Goal: Find specific page/section: Find specific page/section

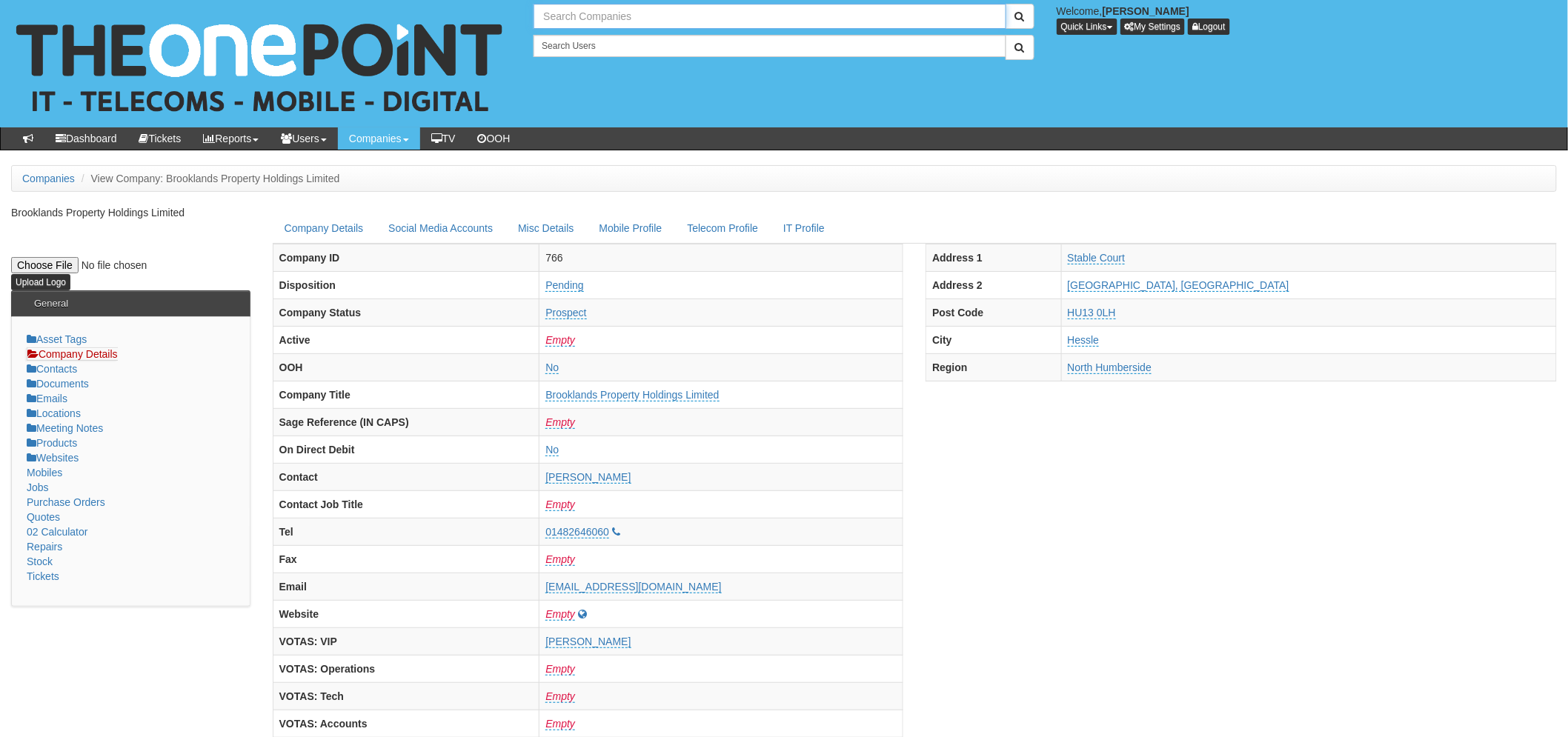
click at [577, 17] on input "text" at bounding box center [770, 16] width 472 height 25
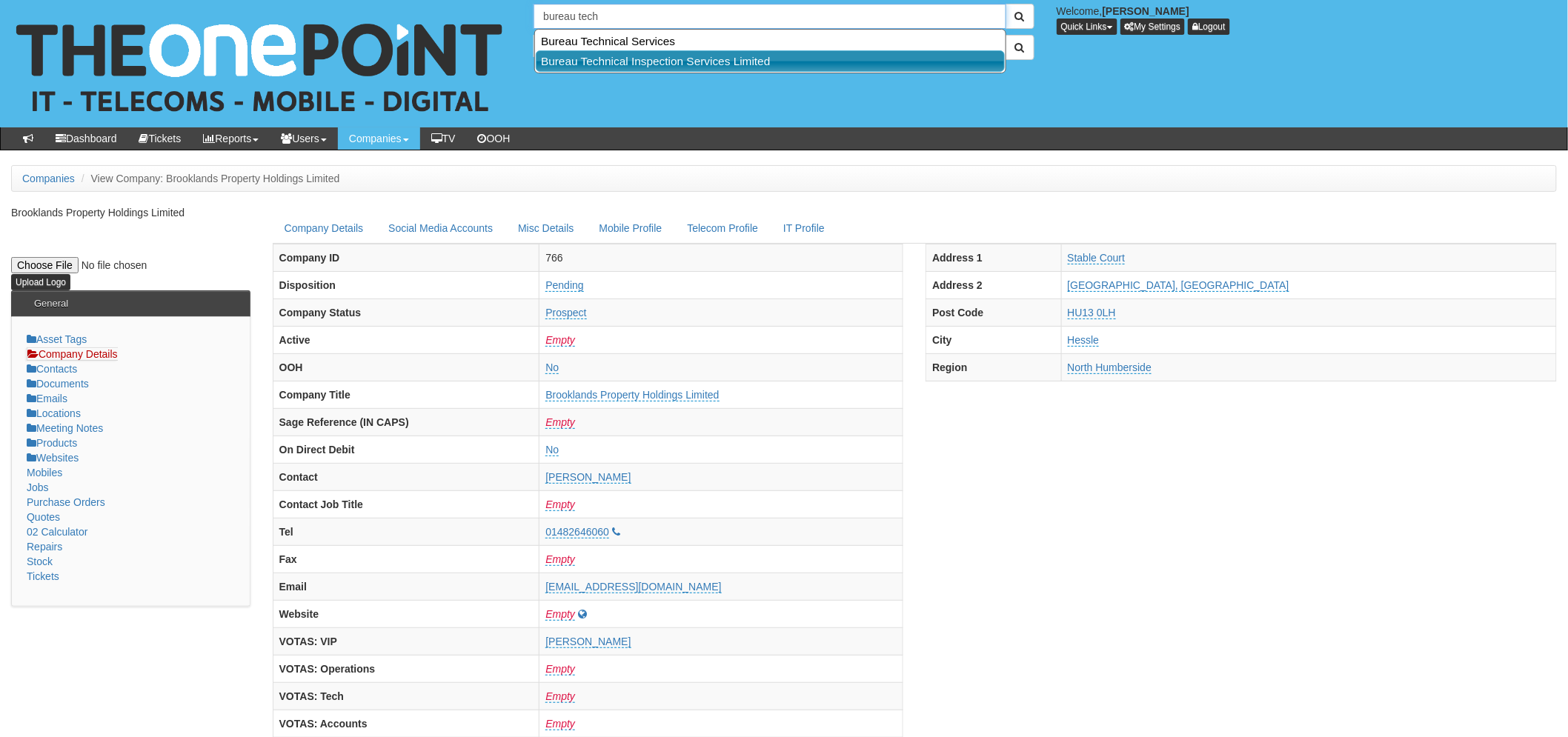
click at [645, 62] on link "Bureau Technical Inspection Services Limited" at bounding box center [770, 61] width 469 height 22
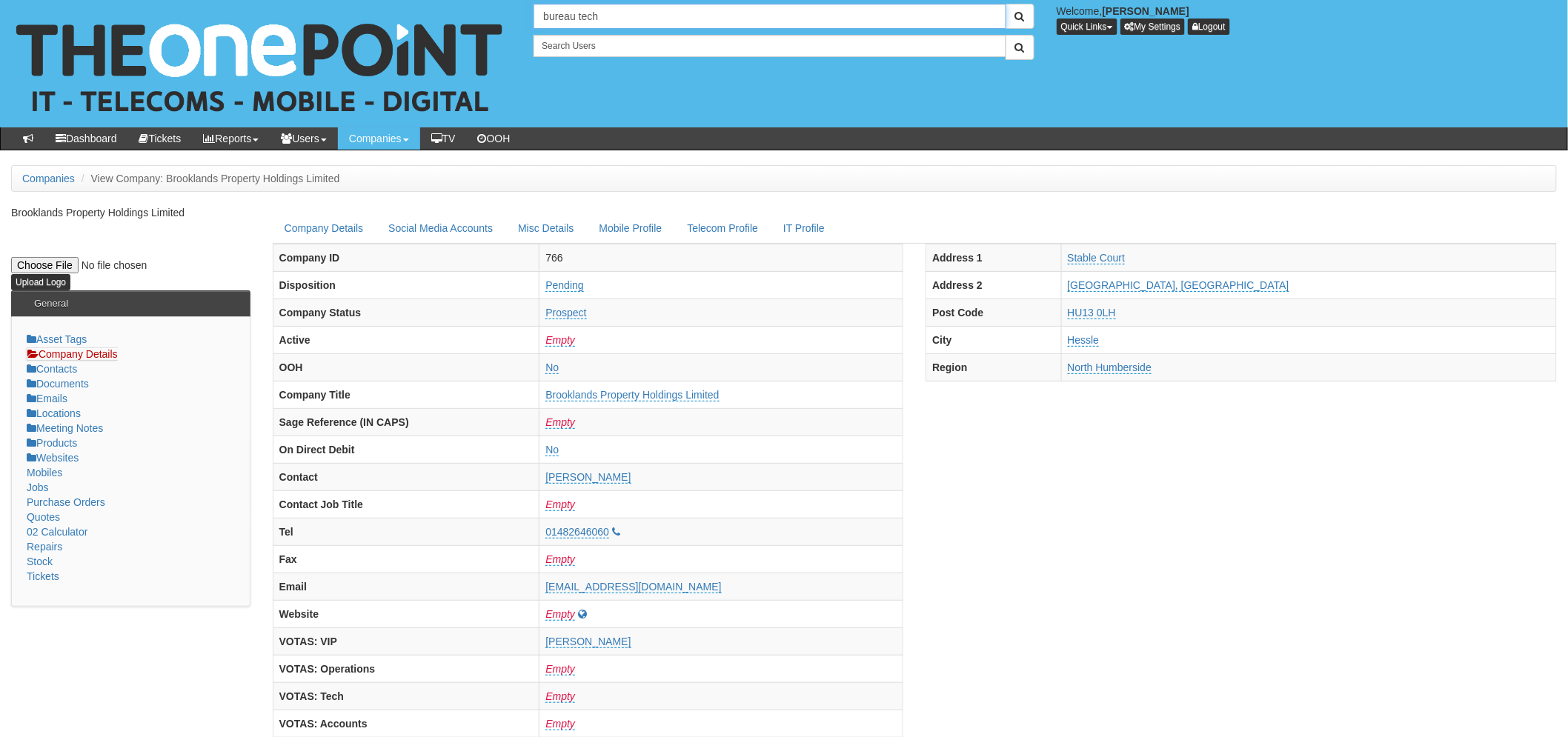
type input "Bureau Technical Inspection Services Limited"
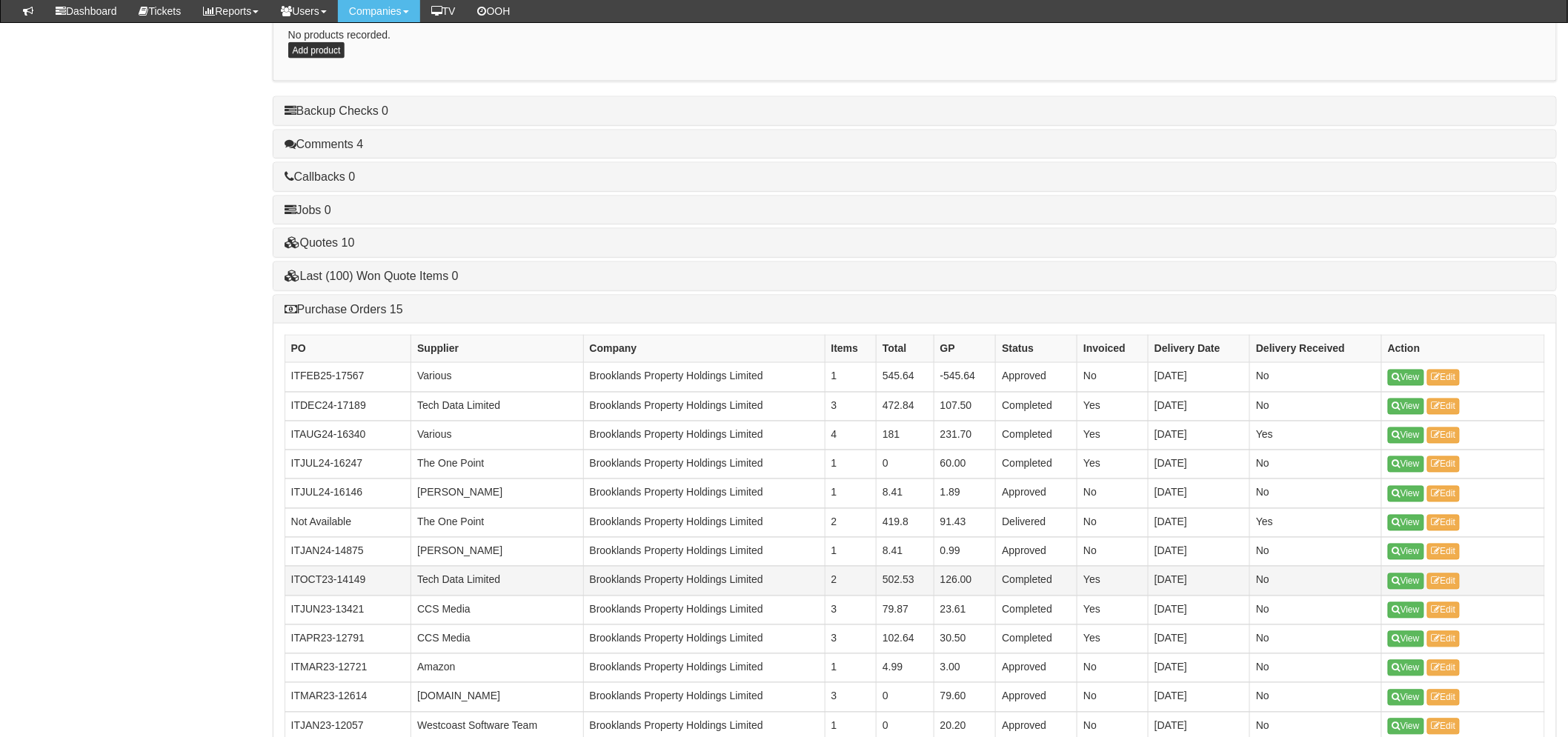
scroll to position [906, 0]
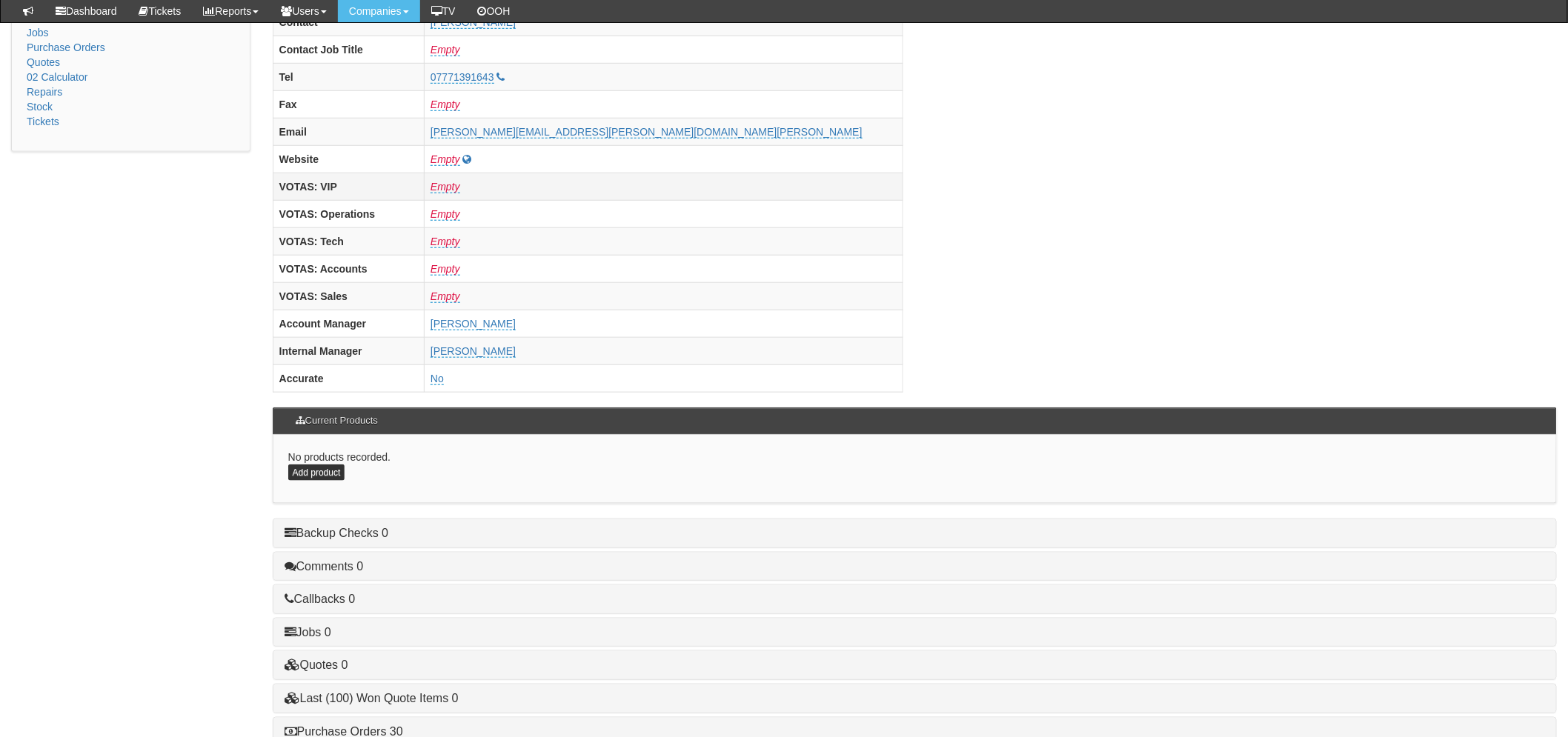
scroll to position [583, 0]
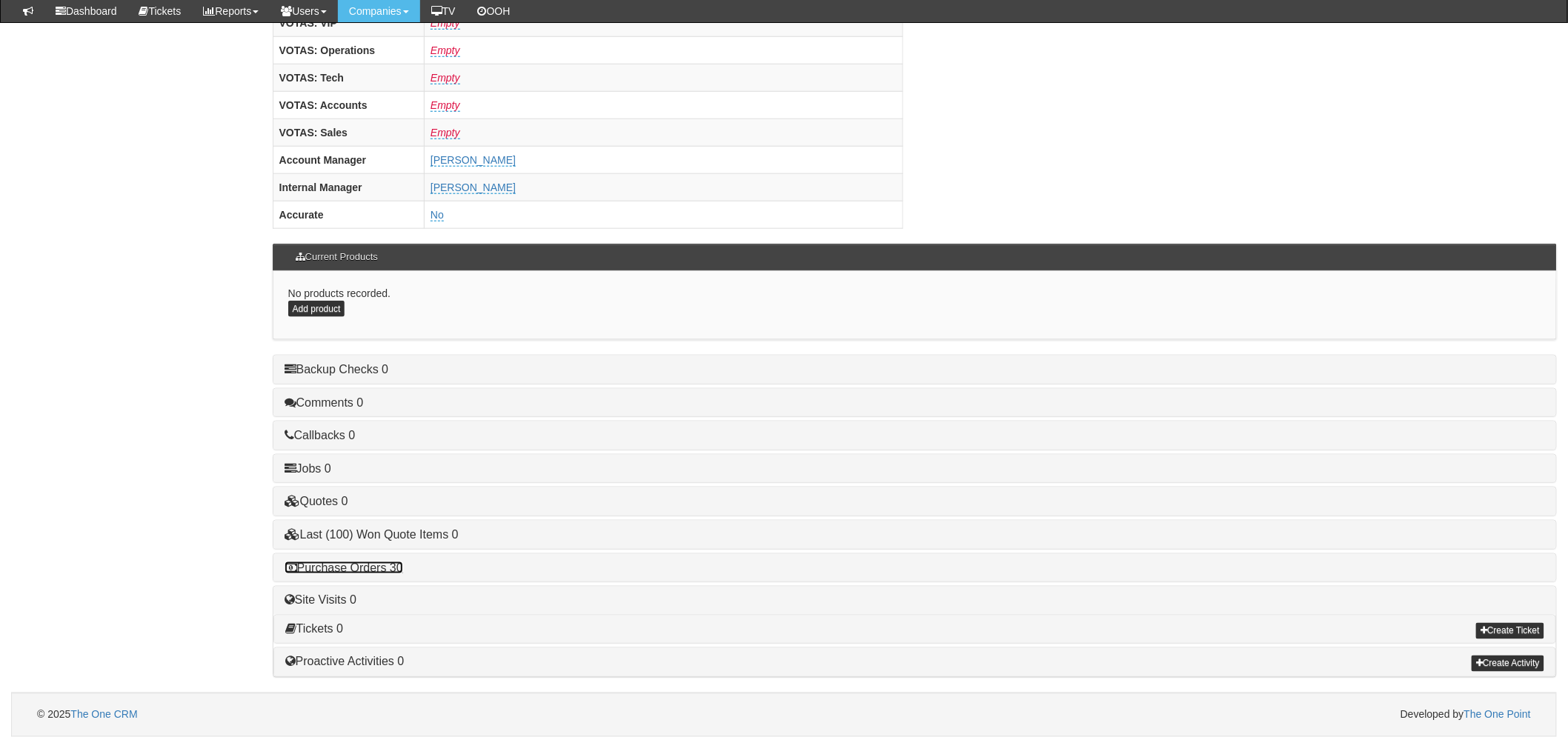
click at [349, 563] on link "Purchase Orders 30" at bounding box center [343, 568] width 118 height 13
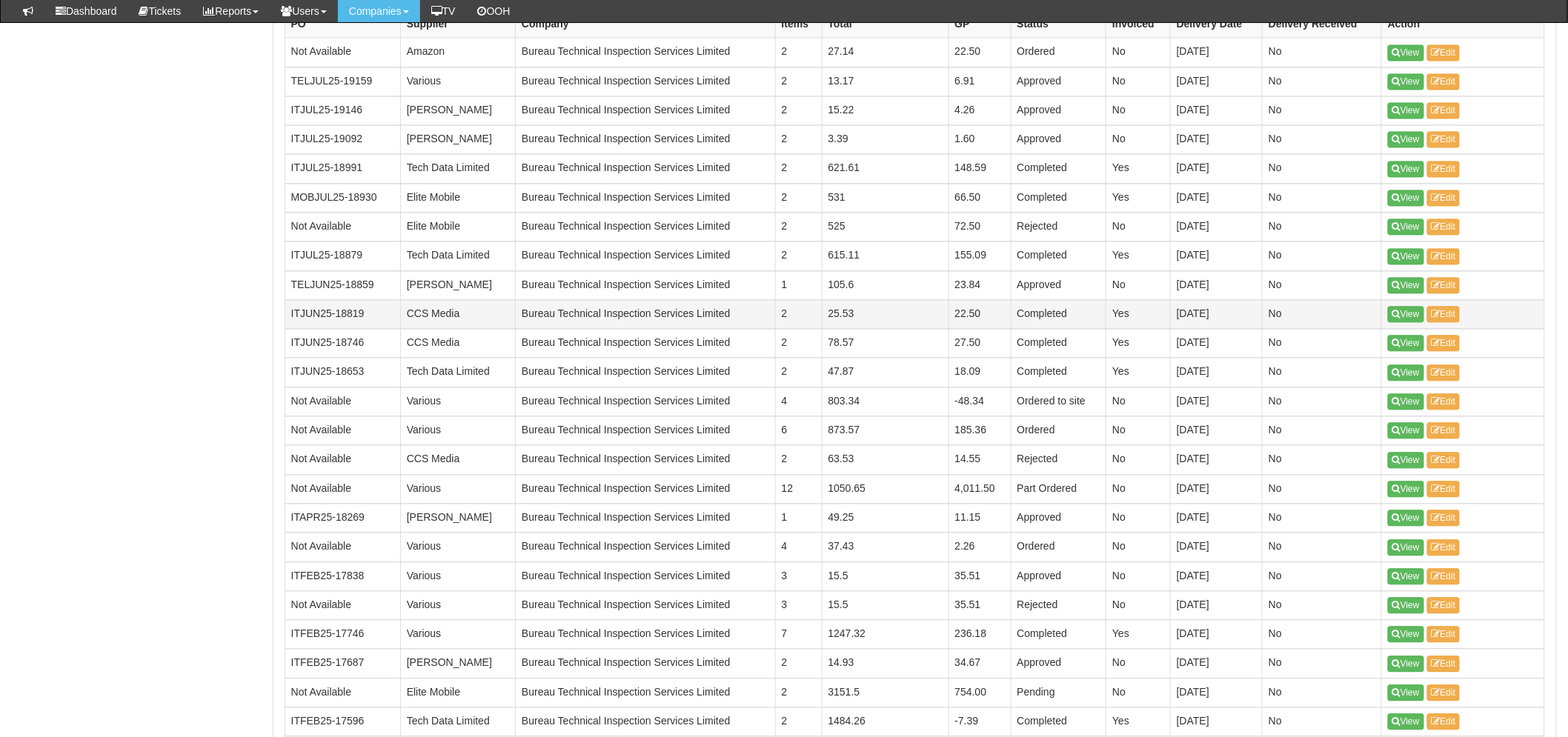
scroll to position [1241, 0]
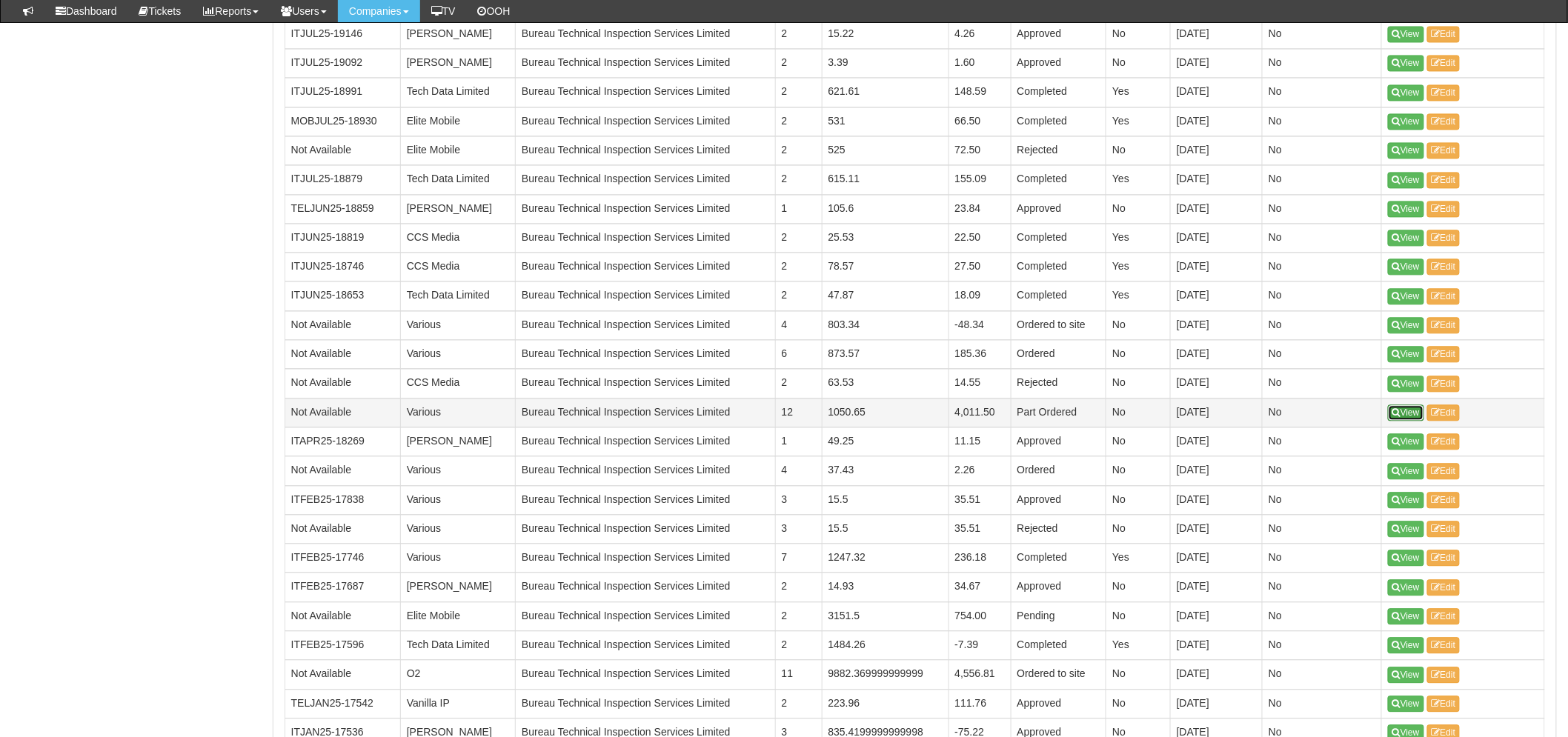
click at [1397, 413] on icon at bounding box center [1396, 413] width 8 height 9
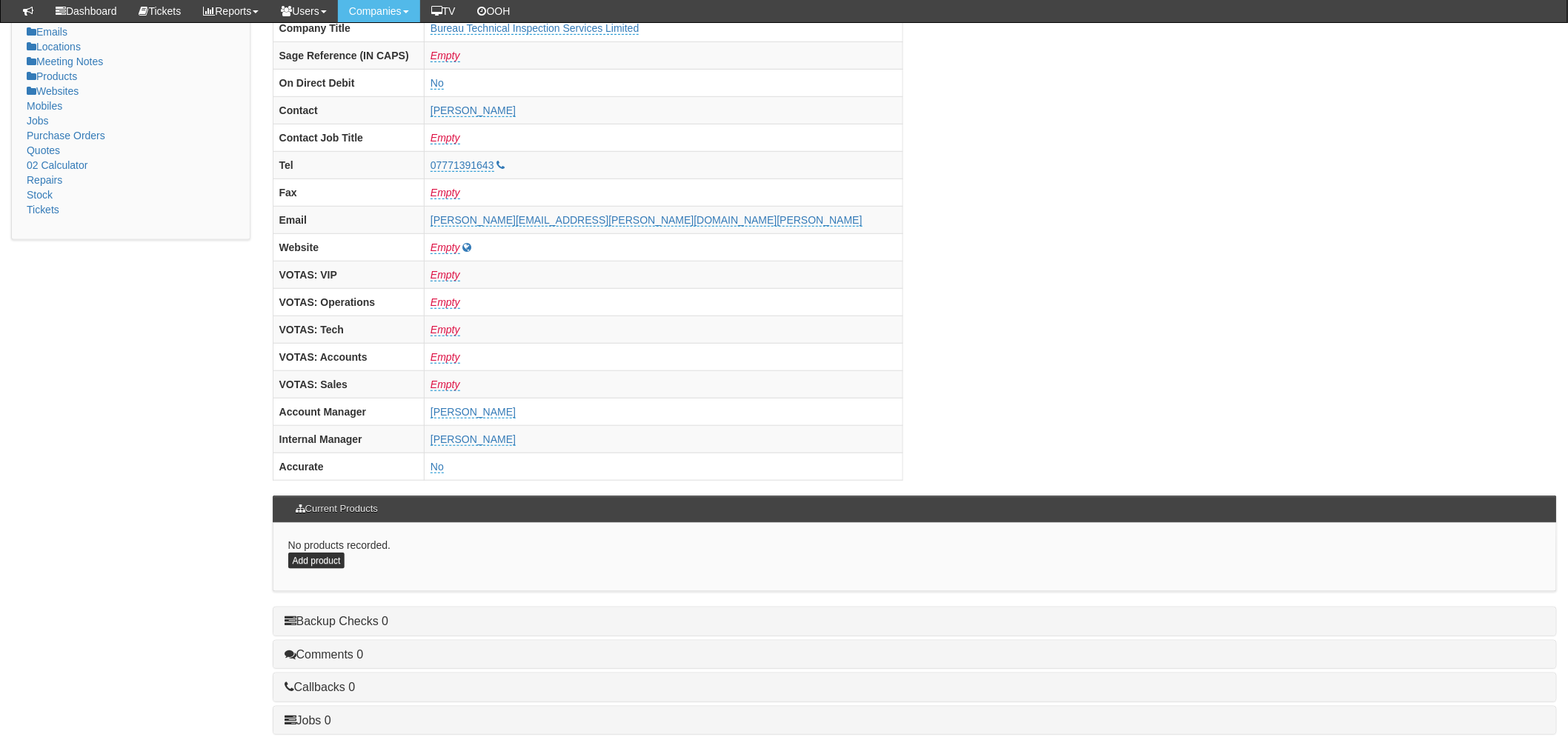
scroll to position [583, 0]
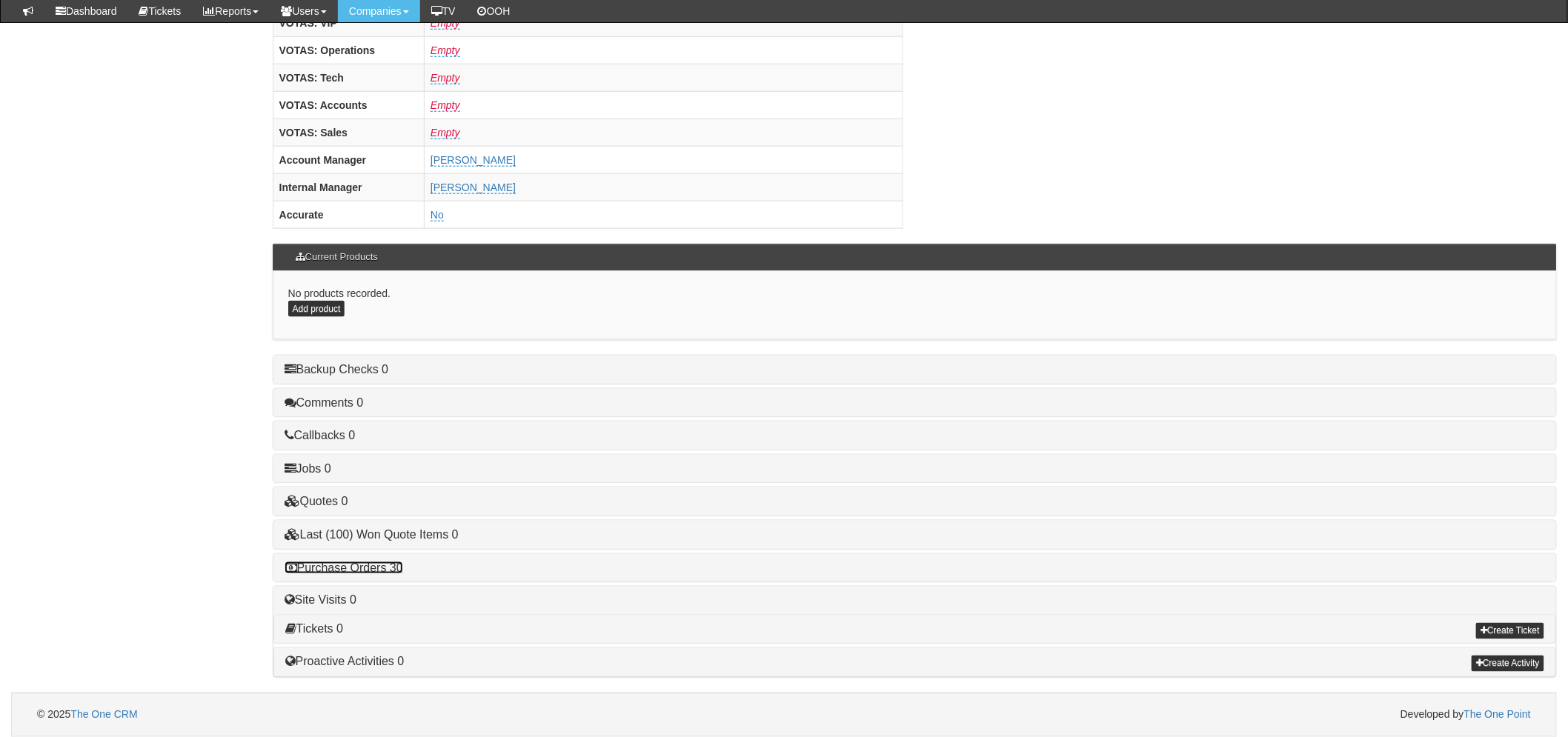
click at [343, 564] on link "Purchase Orders 30" at bounding box center [343, 568] width 118 height 13
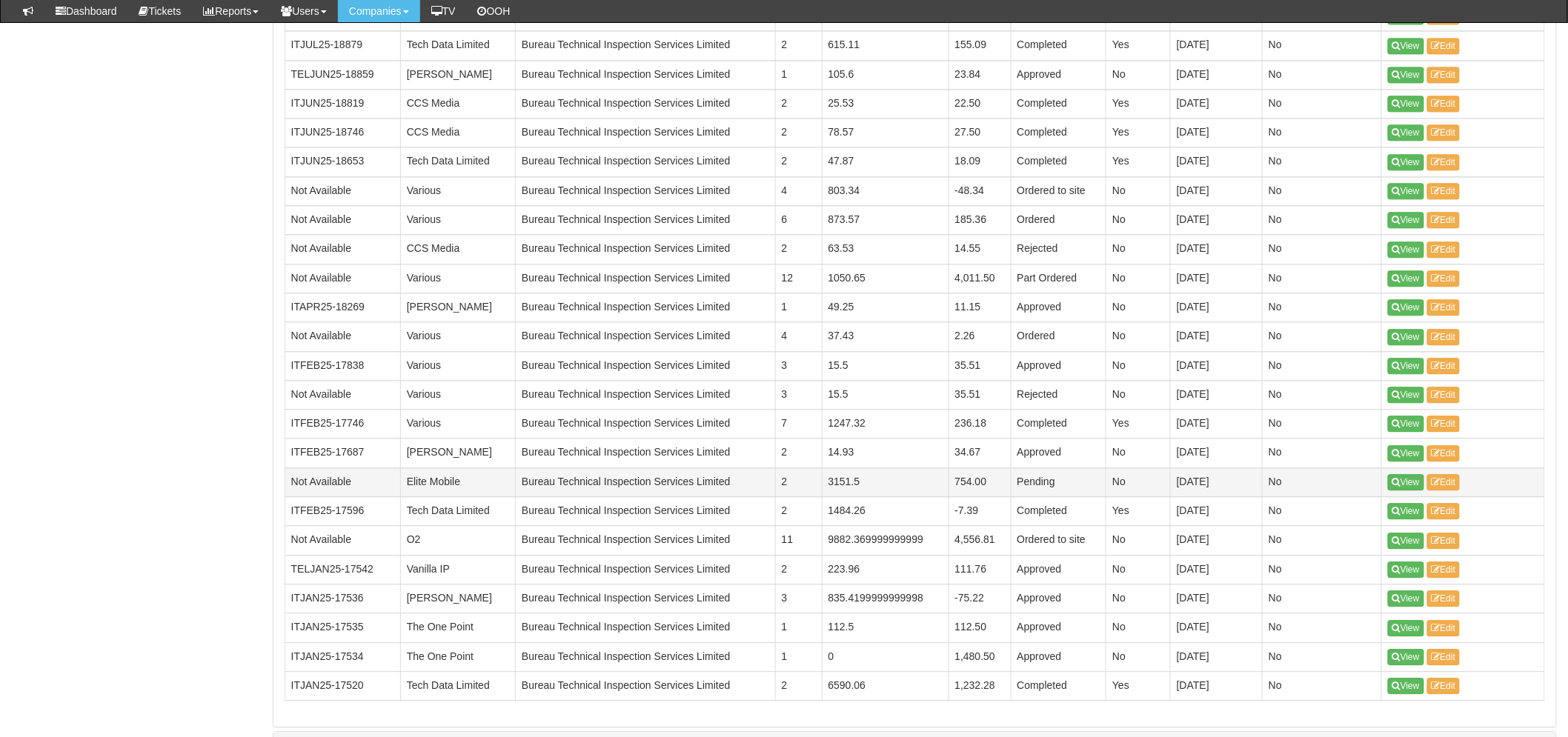
scroll to position [1489, 0]
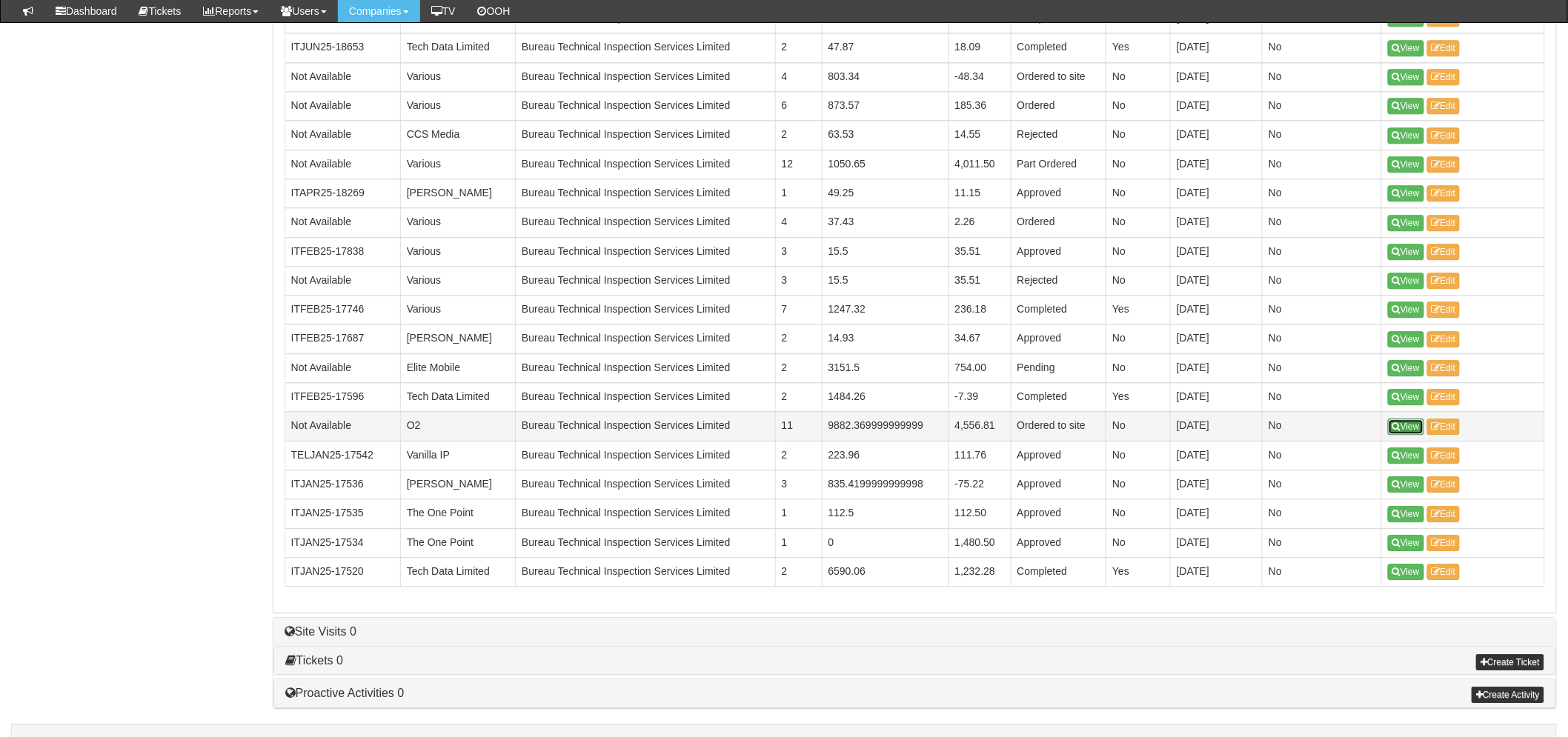
click at [1403, 427] on link "View" at bounding box center [1406, 427] width 36 height 17
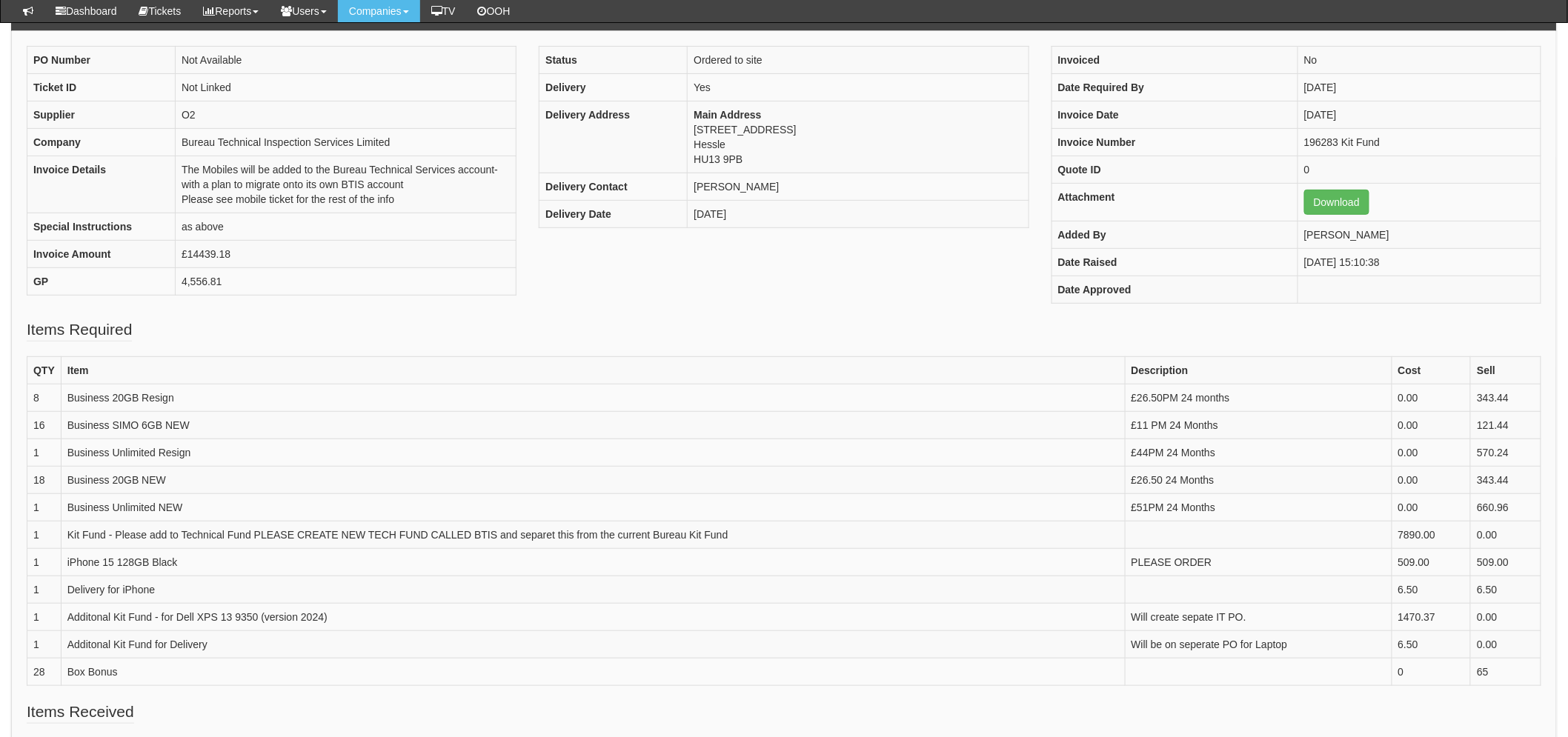
scroll to position [246, 0]
